Goal: Browse casually: Explore the website without a specific task or goal

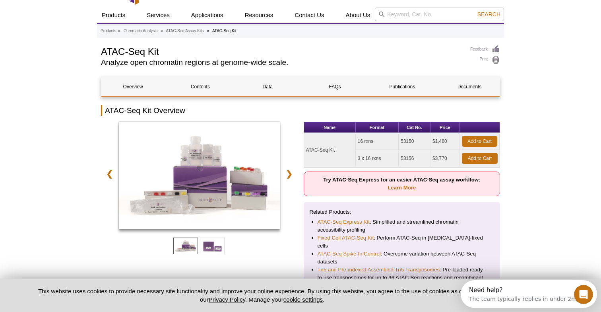
scroll to position [47, 0]
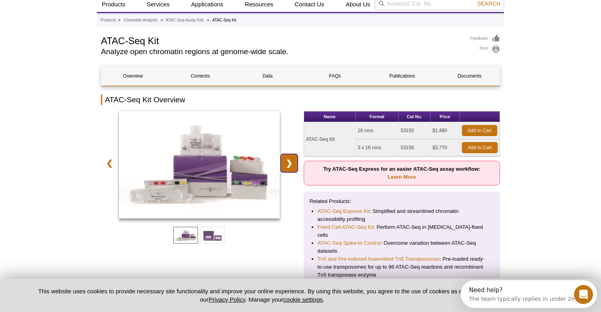
click at [290, 168] on link "❯" at bounding box center [289, 163] width 17 height 18
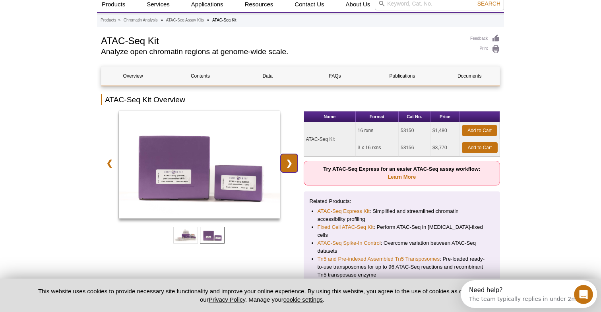
click at [290, 168] on link "❯" at bounding box center [289, 163] width 17 height 18
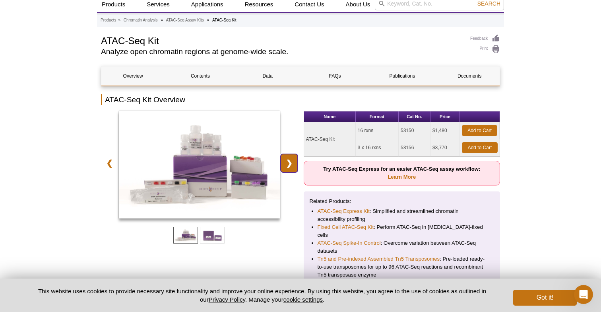
click at [290, 168] on link "❯" at bounding box center [289, 163] width 17 height 18
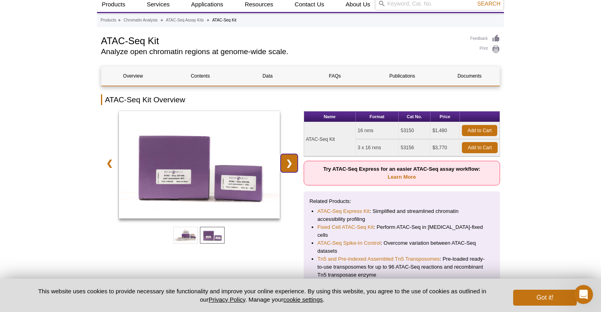
click at [290, 168] on link "❯" at bounding box center [289, 163] width 17 height 18
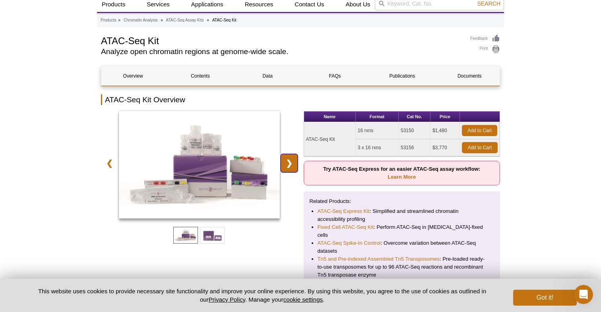
click at [290, 168] on link "❯" at bounding box center [289, 163] width 17 height 18
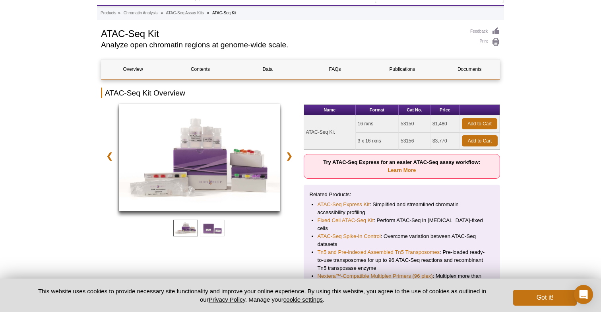
scroll to position [55, 0]
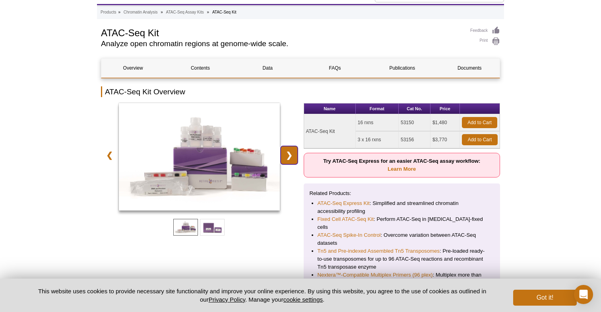
click at [288, 160] on link "❯" at bounding box center [289, 155] width 17 height 18
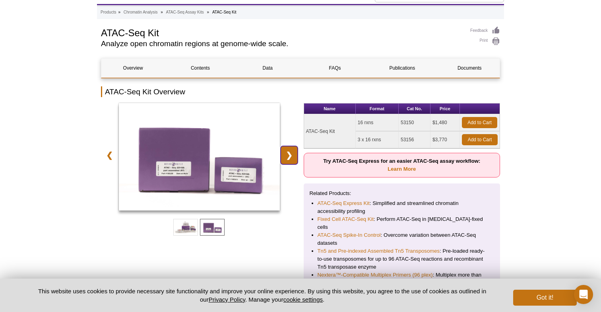
click at [288, 160] on link "❯" at bounding box center [289, 155] width 17 height 18
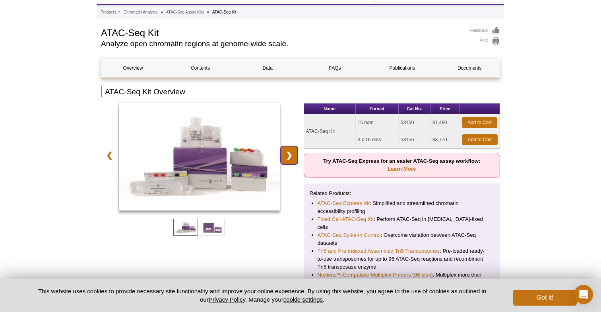
click at [288, 160] on link "❯" at bounding box center [289, 155] width 17 height 18
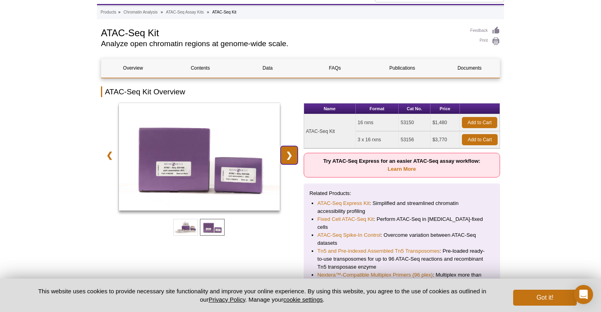
click at [288, 160] on link "❯" at bounding box center [289, 155] width 17 height 18
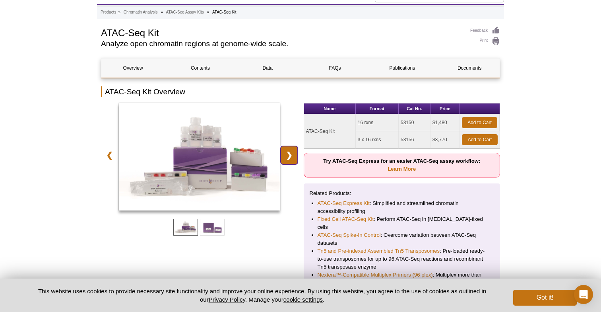
click at [288, 160] on link "❯" at bounding box center [289, 155] width 17 height 18
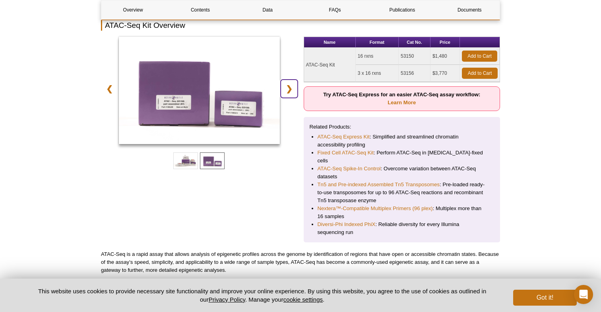
scroll to position [113, 0]
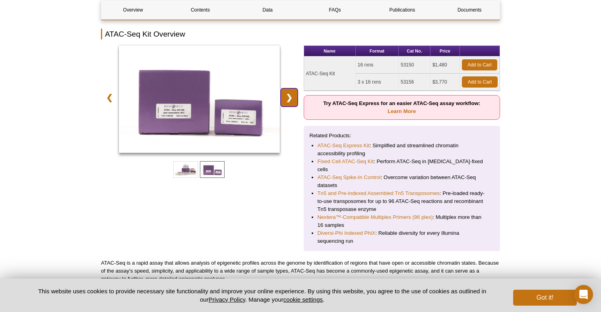
click at [292, 102] on link "❯" at bounding box center [289, 97] width 17 height 18
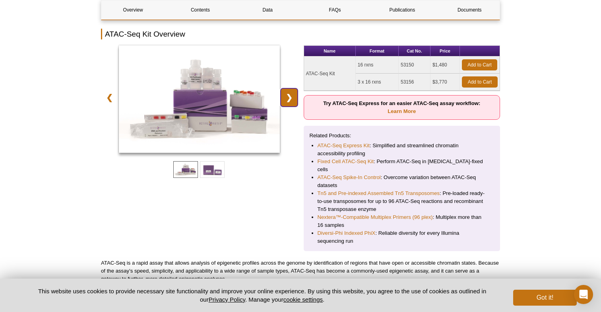
click at [292, 102] on link "❯" at bounding box center [289, 97] width 17 height 18
